Goal: Communication & Community: Answer question/provide support

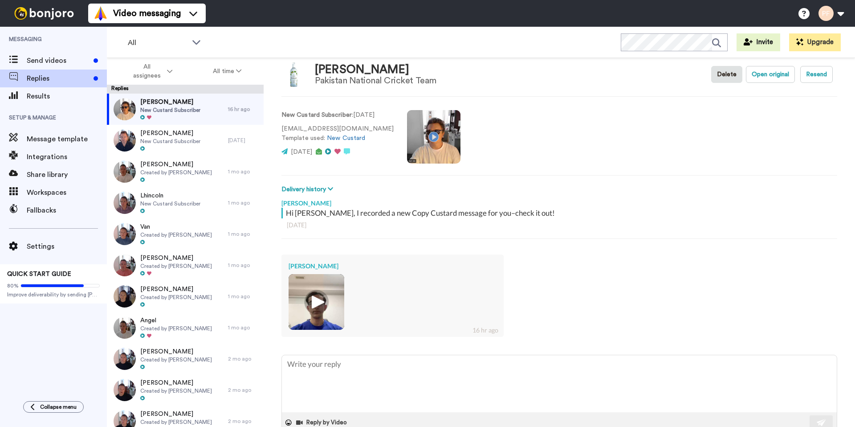
scroll to position [37, 0]
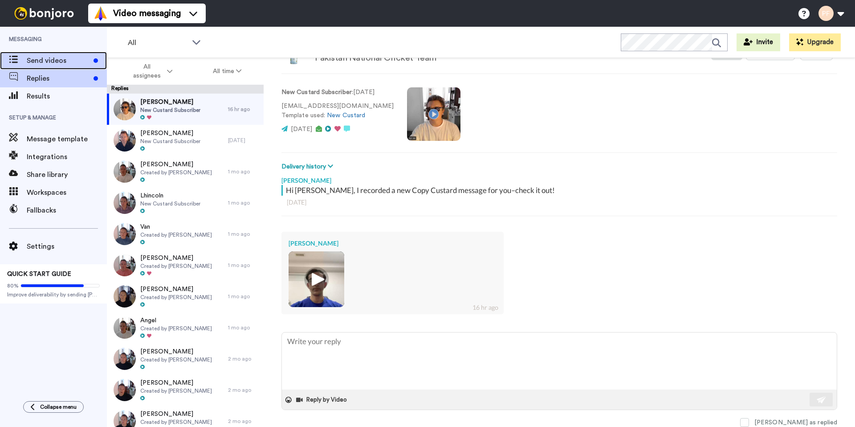
click at [54, 65] on span "Send videos" at bounding box center [58, 60] width 63 height 11
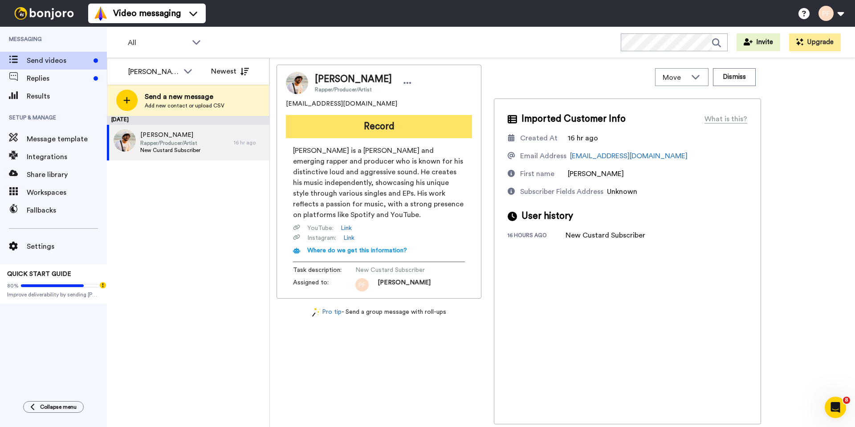
click at [379, 133] on button "Record" at bounding box center [379, 126] width 186 height 23
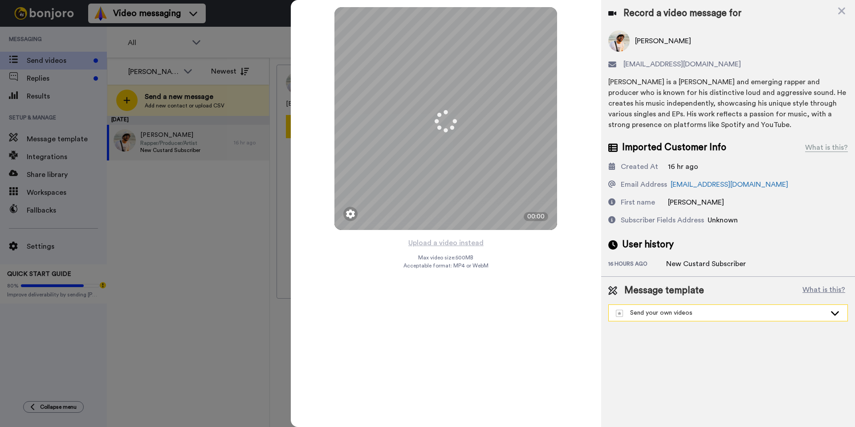
click at [733, 308] on div "Send your own videos" at bounding box center [721, 312] width 210 height 9
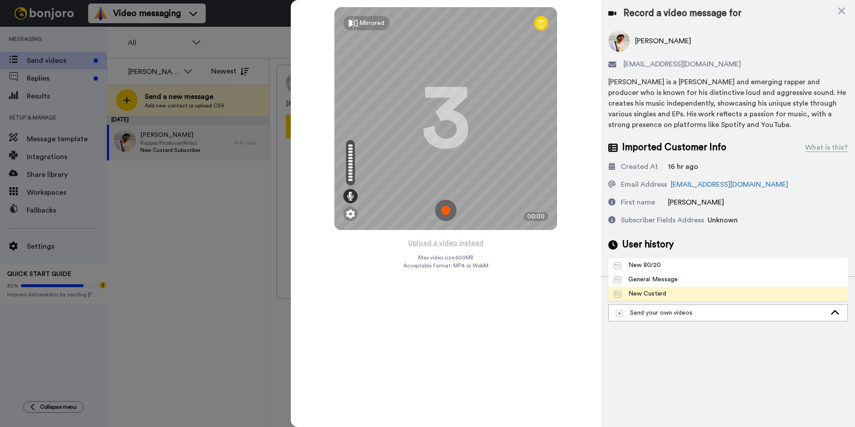
click at [674, 290] on li "New Custard" at bounding box center [729, 293] width 240 height 14
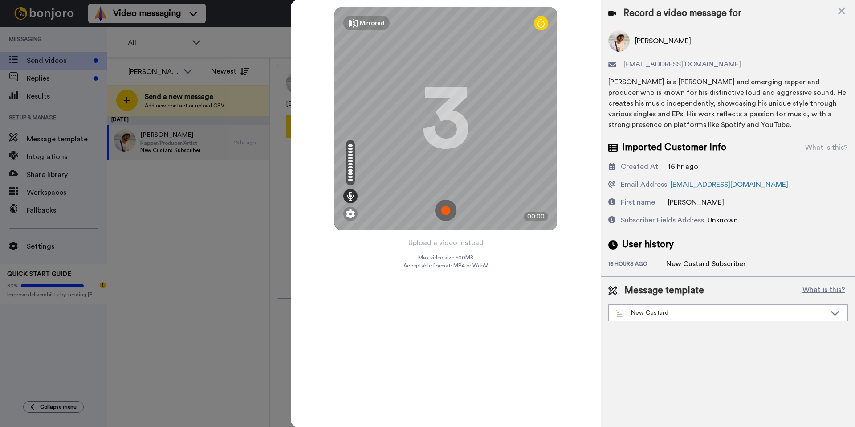
click at [448, 210] on img at bounding box center [445, 210] width 21 height 21
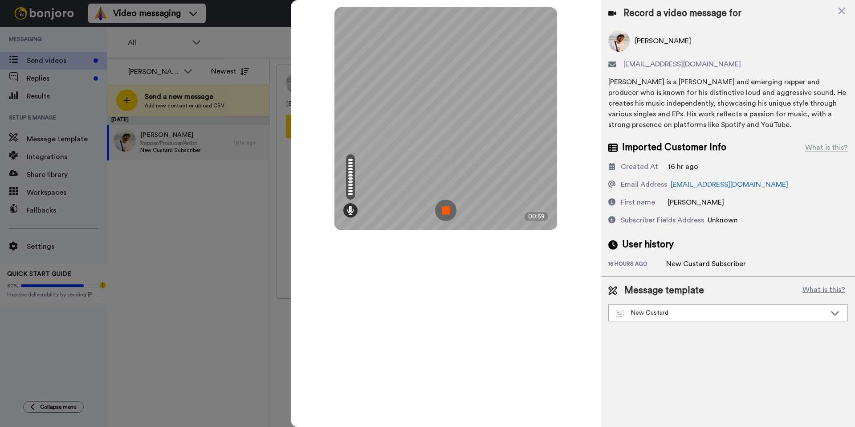
click at [444, 206] on img at bounding box center [445, 210] width 21 height 21
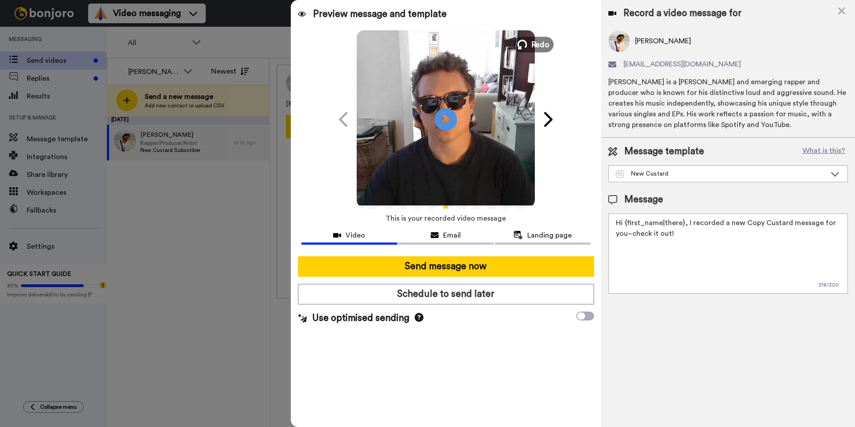
click at [531, 41] on button "Redo" at bounding box center [534, 45] width 40 height 16
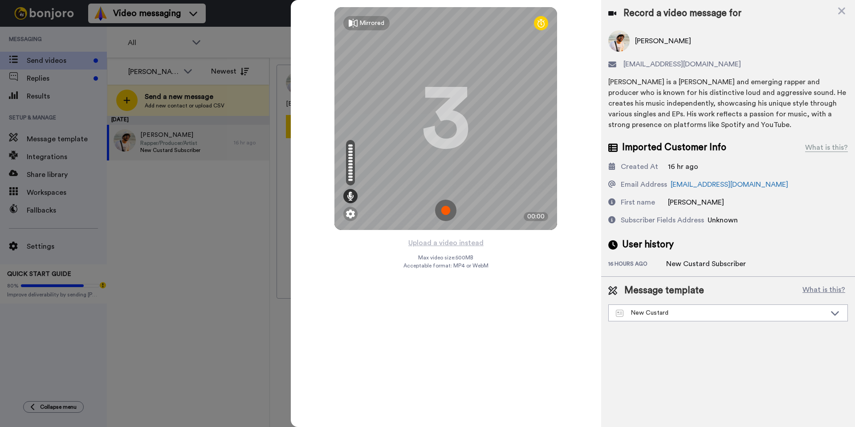
click at [437, 210] on img at bounding box center [445, 210] width 21 height 21
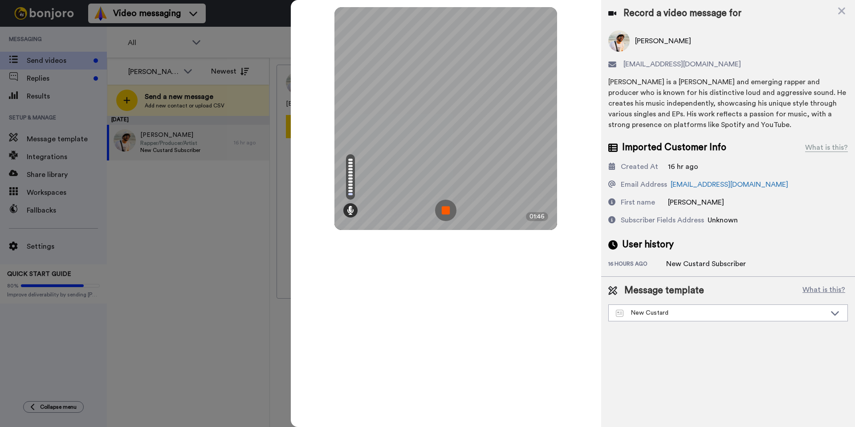
click at [448, 212] on img at bounding box center [445, 210] width 21 height 21
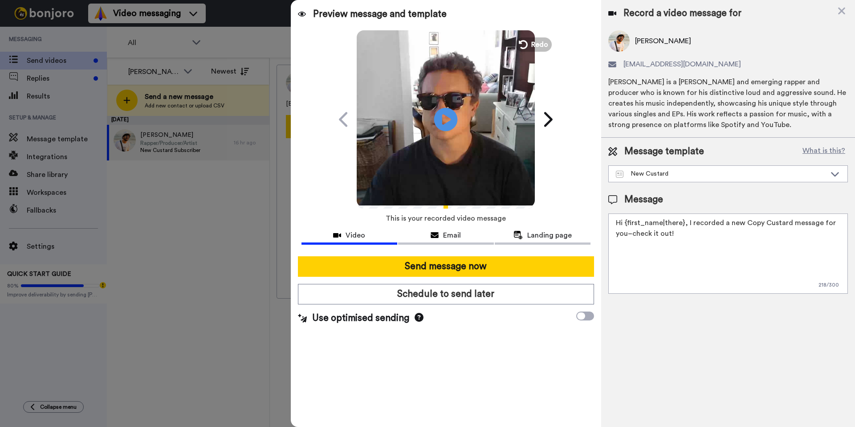
click at [447, 123] on icon at bounding box center [446, 119] width 24 height 24
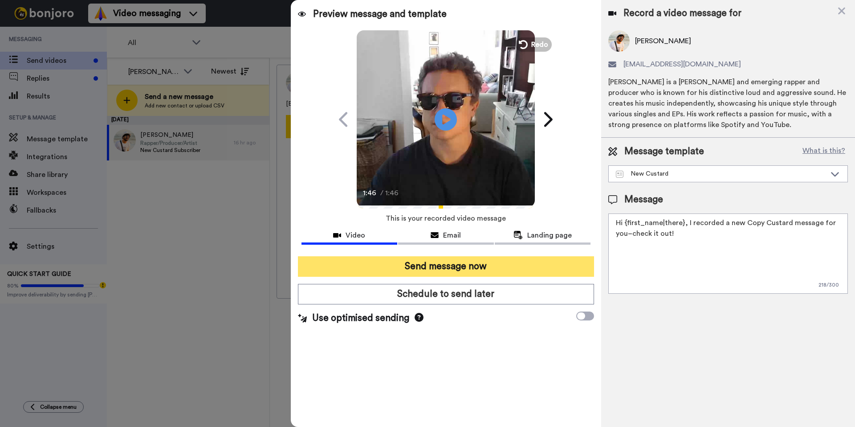
click at [488, 262] on button "Send message now" at bounding box center [446, 266] width 296 height 20
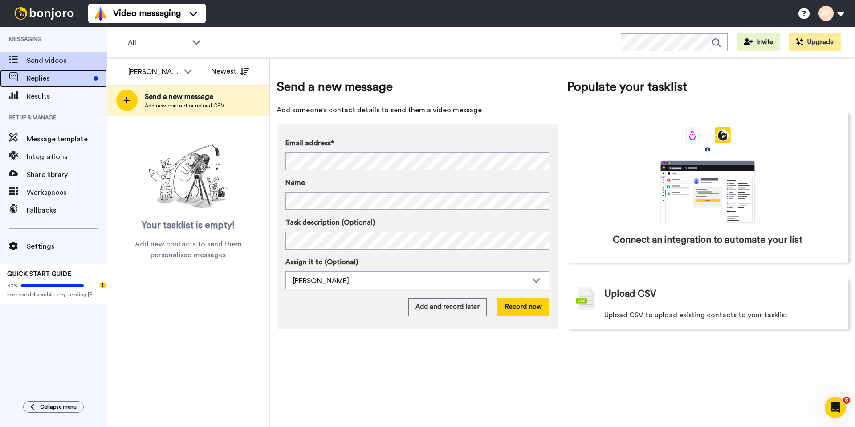
click at [46, 74] on span "Replies" at bounding box center [58, 78] width 63 height 11
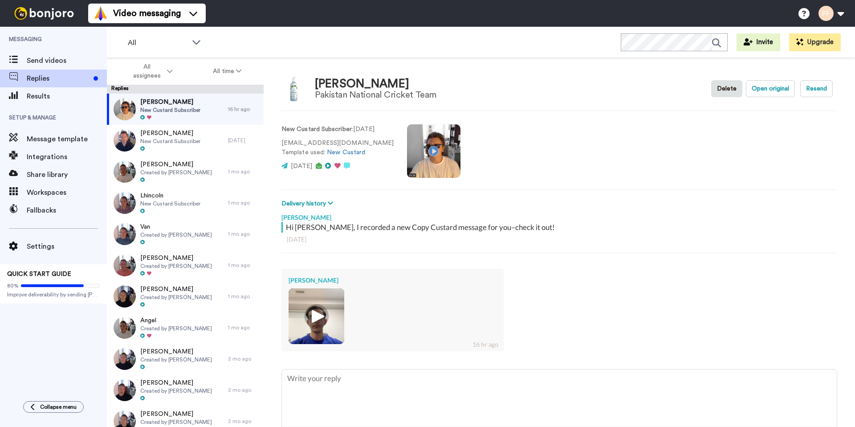
click at [317, 319] on img at bounding box center [316, 316] width 25 height 25
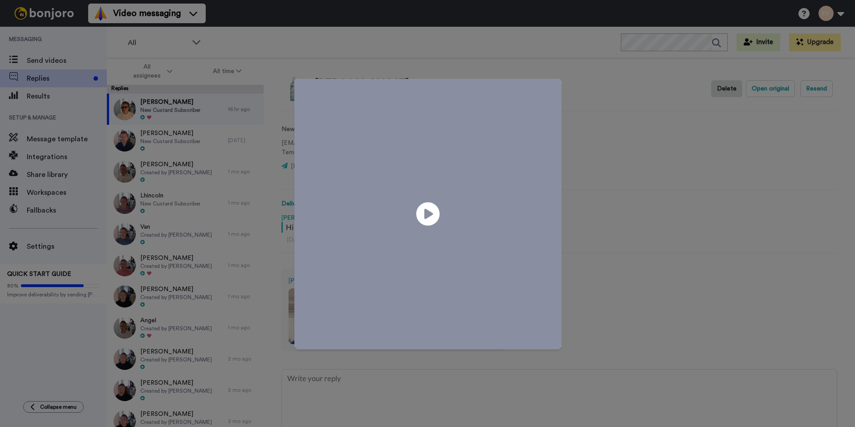
click at [421, 207] on icon at bounding box center [429, 214] width 24 height 24
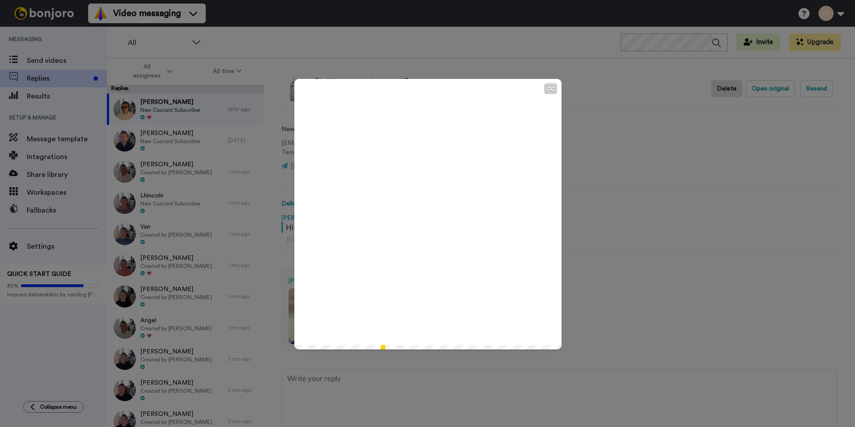
click at [423, 237] on video at bounding box center [427, 212] width 267 height 267
type textarea "x"
